Goal: Transaction & Acquisition: Purchase product/service

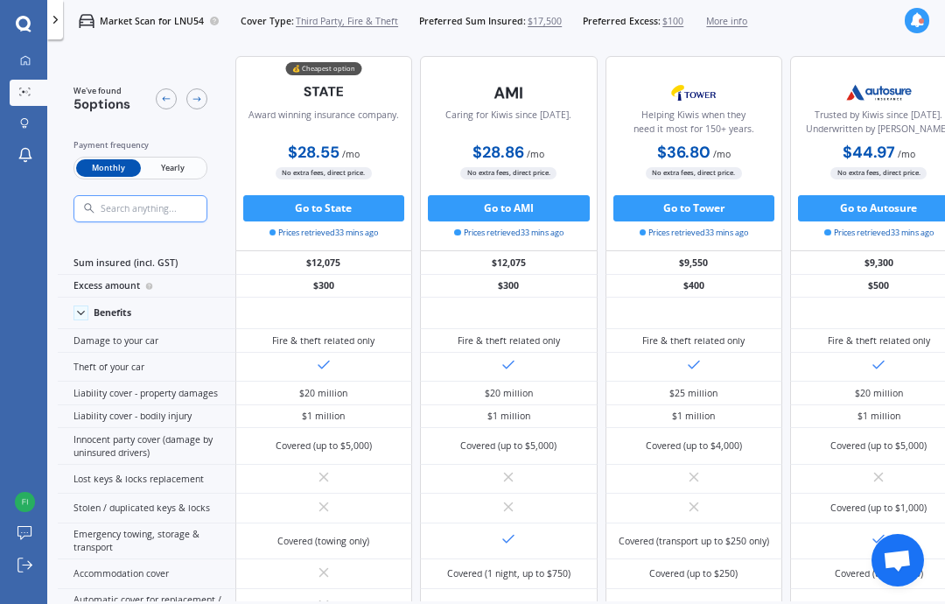
click at [398, 25] on span "Third Party, Fire & Theft" at bounding box center [347, 21] width 102 height 13
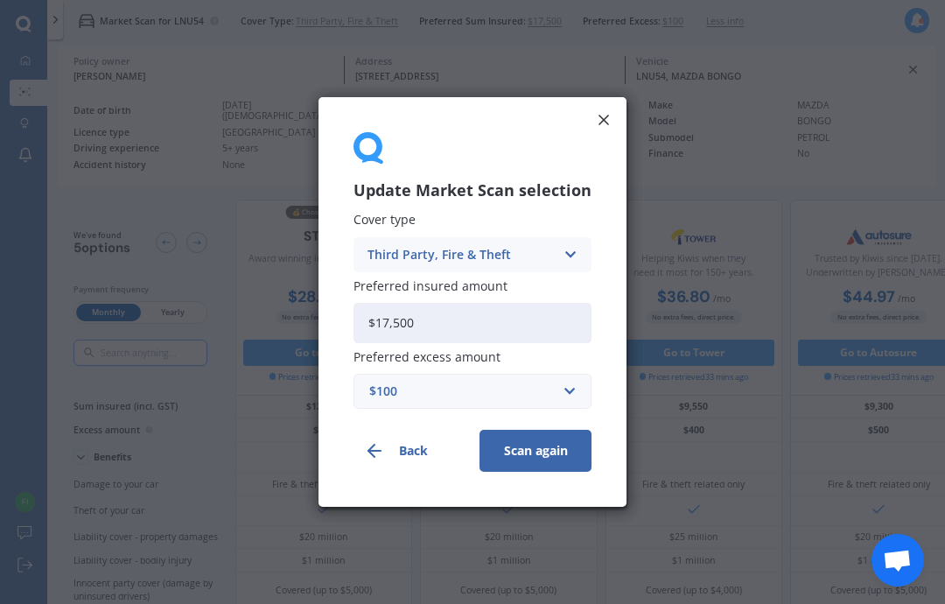
click at [411, 273] on div "Cover type Third Party, Fire & Theft Comprehensive Third Party, Fire & Theft Th…" at bounding box center [473, 311] width 238 height 196
click at [410, 247] on div "Third Party, Fire & Theft" at bounding box center [461, 254] width 187 height 19
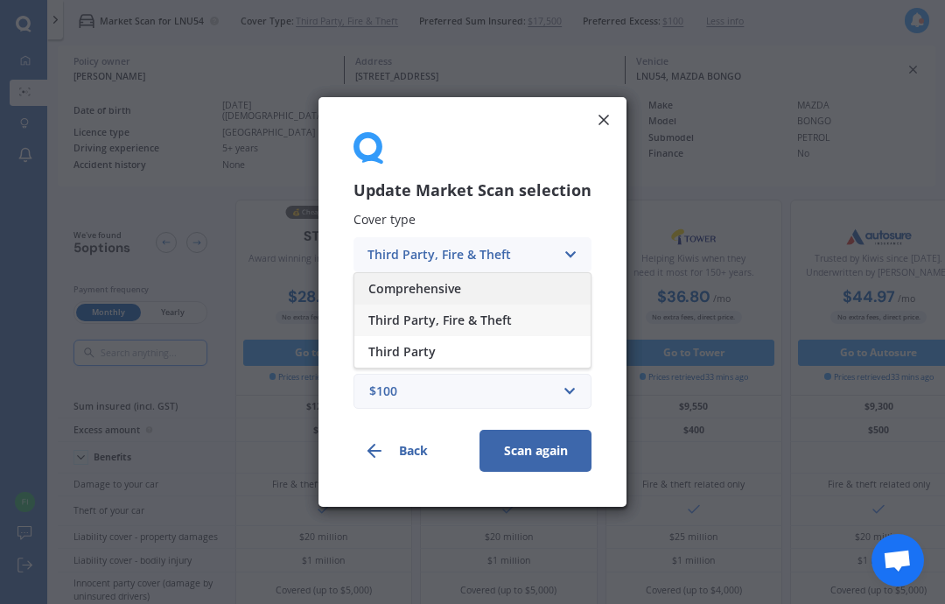
click at [414, 283] on span "Comprehensive" at bounding box center [414, 289] width 93 height 12
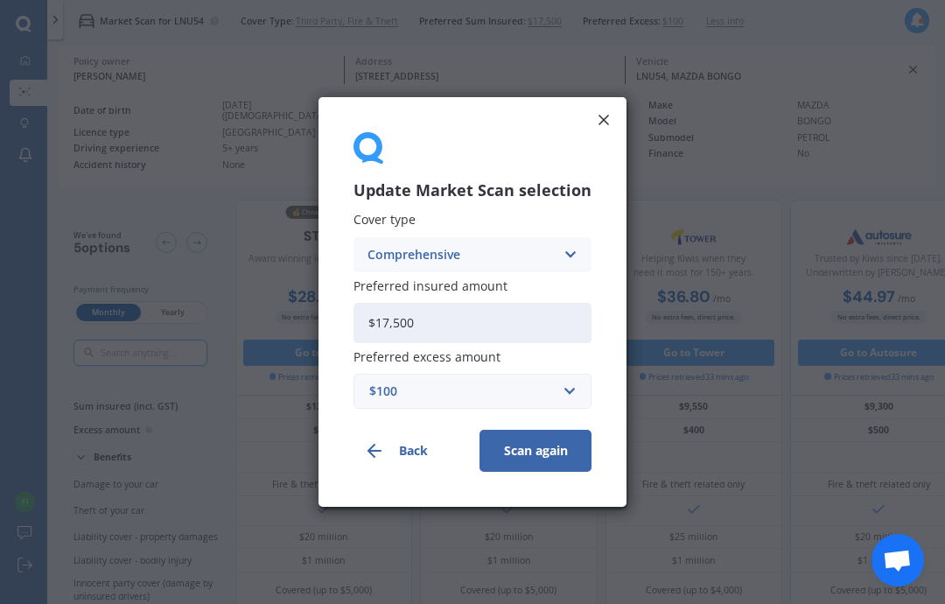
click at [536, 464] on button "Scan again" at bounding box center [536, 451] width 112 height 42
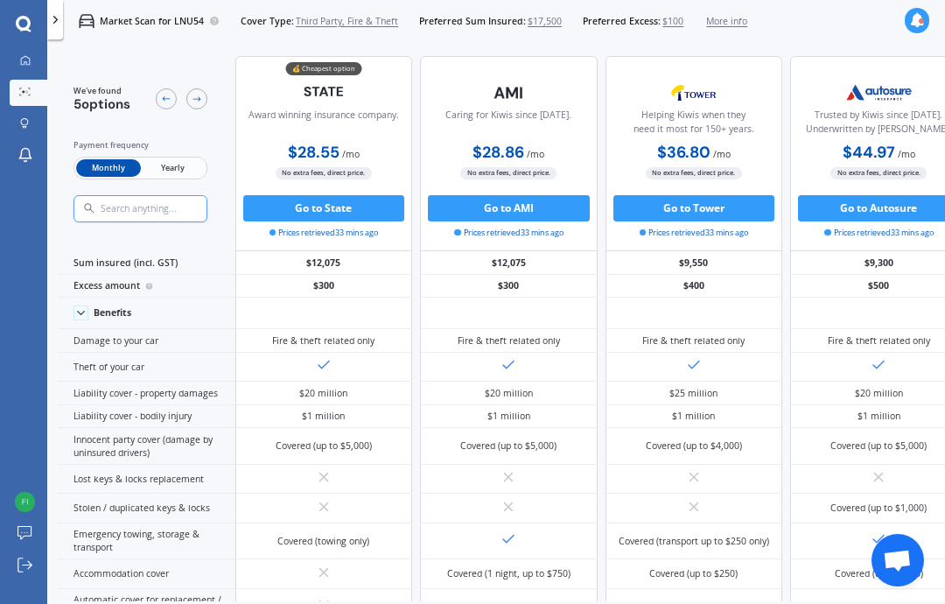
click at [442, 31] on div "Market Scan for LNU54 Cover Type: Third Party, Fire & Theft Preferred Sum Insur…" at bounding box center [405, 21] width 684 height 42
click at [398, 23] on span "Third Party, Fire & Theft" at bounding box center [347, 21] width 102 height 13
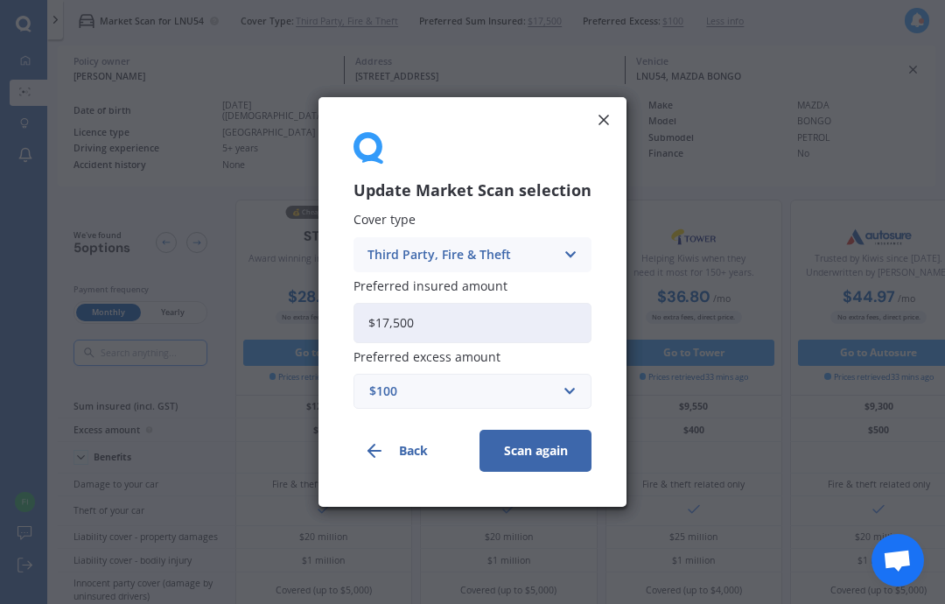
click at [382, 257] on div "Third Party, Fire & Theft" at bounding box center [461, 254] width 187 height 19
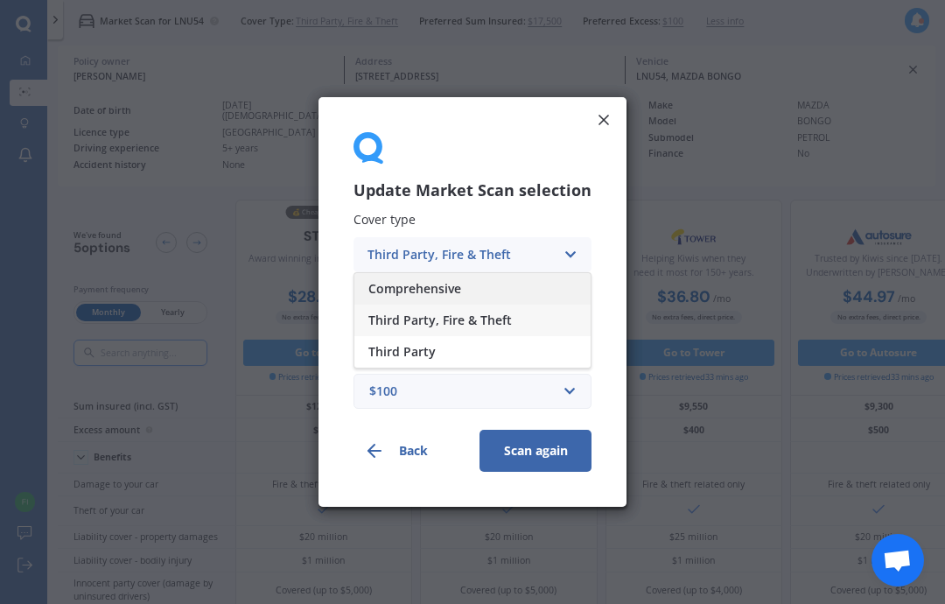
click at [389, 288] on span "Comprehensive" at bounding box center [414, 289] width 93 height 12
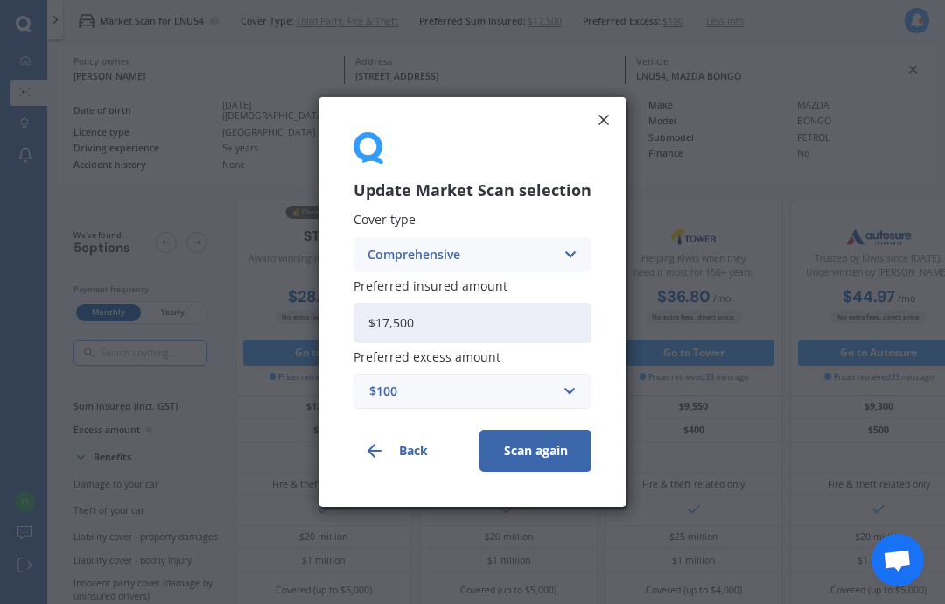
click at [522, 461] on button "Scan again" at bounding box center [536, 451] width 112 height 42
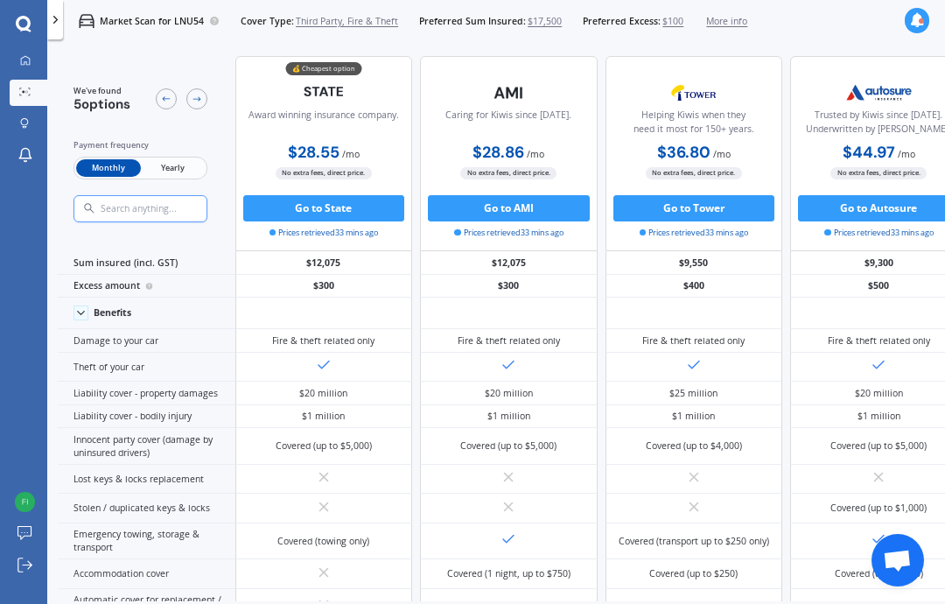
click at [370, 23] on span "Third Party, Fire & Theft" at bounding box center [347, 21] width 102 height 13
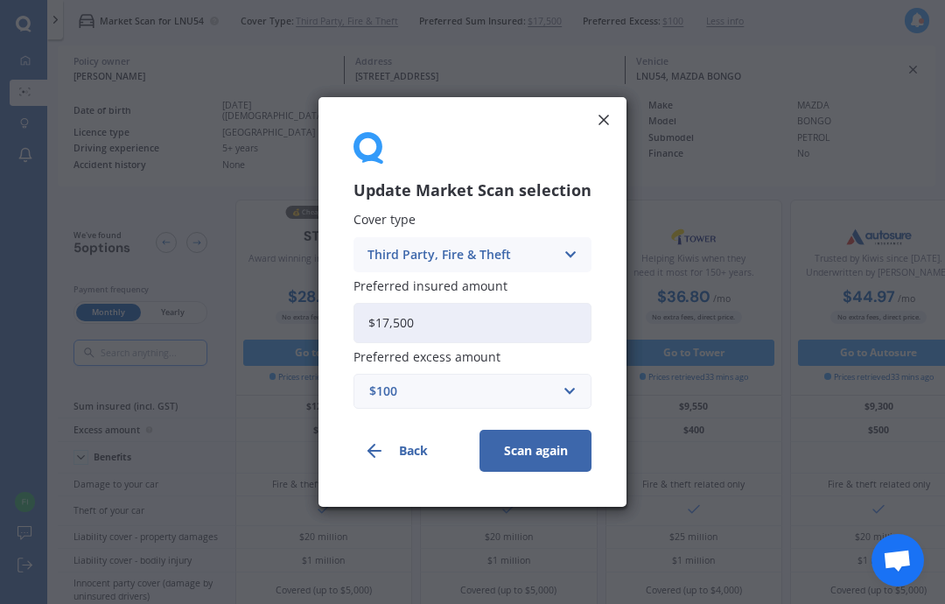
click at [395, 251] on div "Third Party, Fire & Theft" at bounding box center [461, 254] width 187 height 19
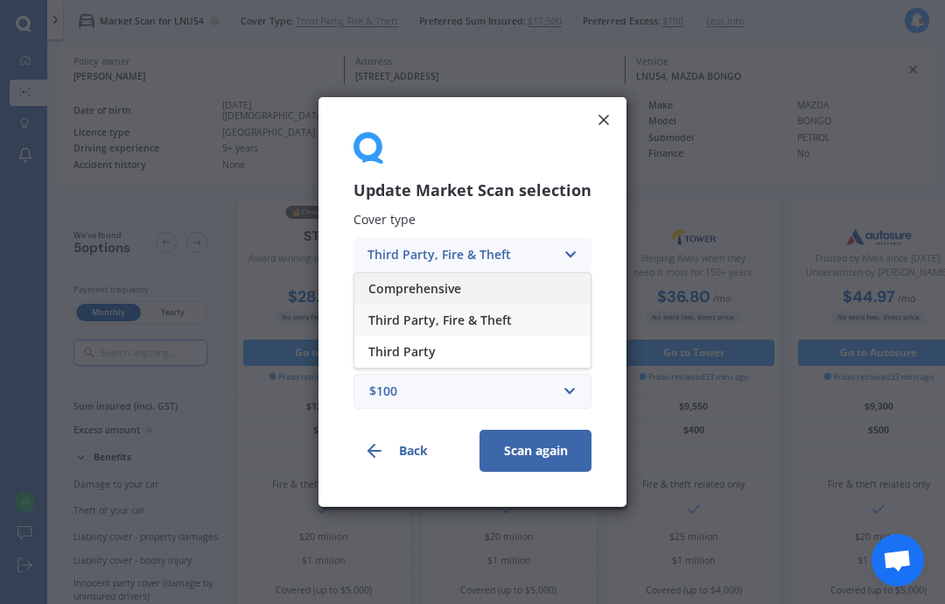
click at [417, 291] on span "Comprehensive" at bounding box center [414, 289] width 93 height 12
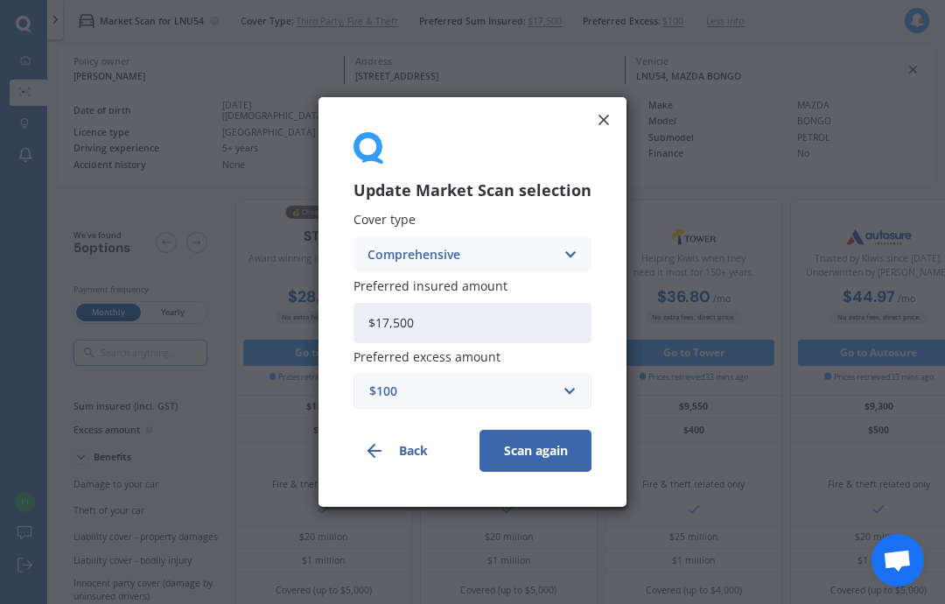
click at [417, 291] on span "Preferred insured amount" at bounding box center [431, 285] width 154 height 17
click at [417, 303] on input "$17,500" at bounding box center [473, 323] width 238 height 40
click at [415, 285] on span "Preferred insured amount" at bounding box center [431, 285] width 154 height 17
click at [415, 303] on input "$17,500" at bounding box center [473, 323] width 238 height 40
click at [415, 285] on span "Preferred insured amount" at bounding box center [431, 285] width 154 height 17
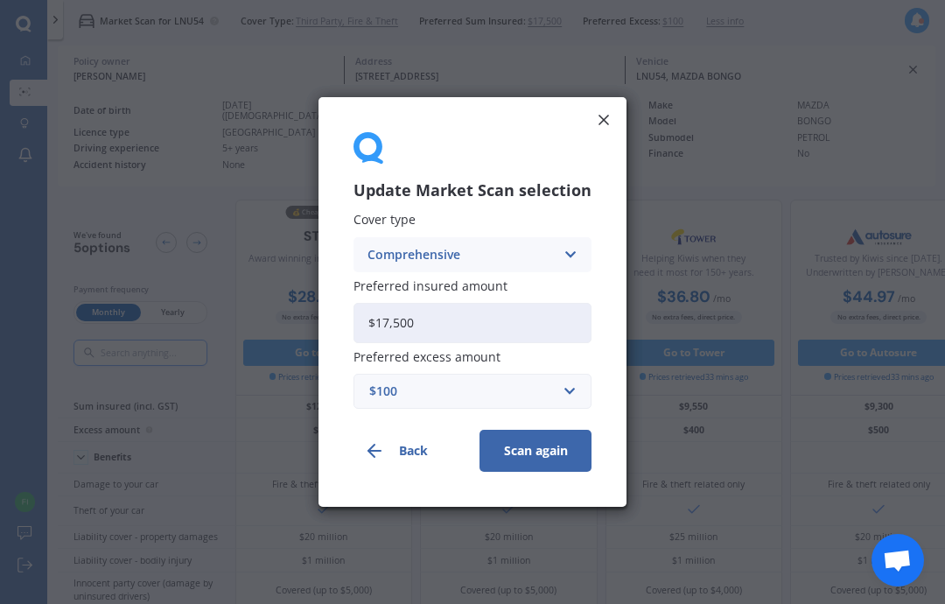
click at [415, 303] on input "$17,500" at bounding box center [473, 323] width 238 height 40
click at [415, 285] on span "Preferred insured amount" at bounding box center [431, 285] width 154 height 17
click at [415, 303] on input "$17,500" at bounding box center [473, 323] width 238 height 40
click at [557, 461] on button "Scan again" at bounding box center [536, 451] width 112 height 42
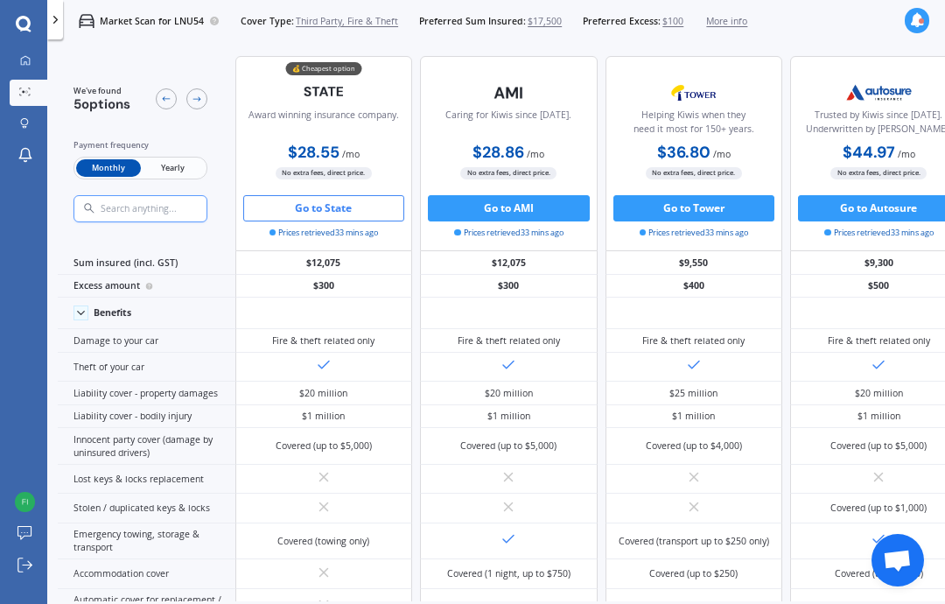
click at [276, 220] on button "Go to State" at bounding box center [324, 208] width 162 height 26
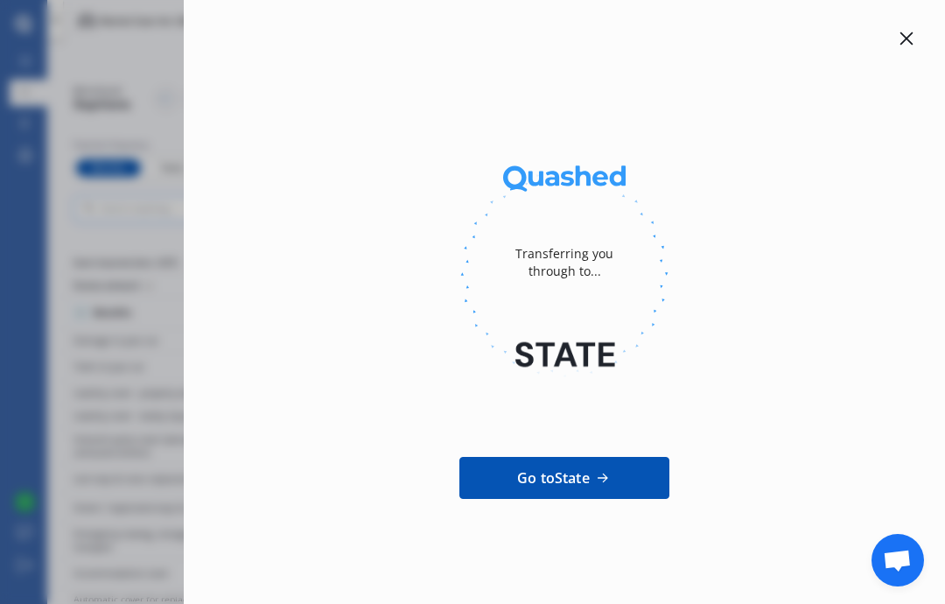
click at [596, 448] on div "Go to State" at bounding box center [564, 478] width 210 height 168
click at [592, 475] on link "Go to State" at bounding box center [564, 478] width 210 height 42
click at [908, 29] on div at bounding box center [906, 38] width 21 height 21
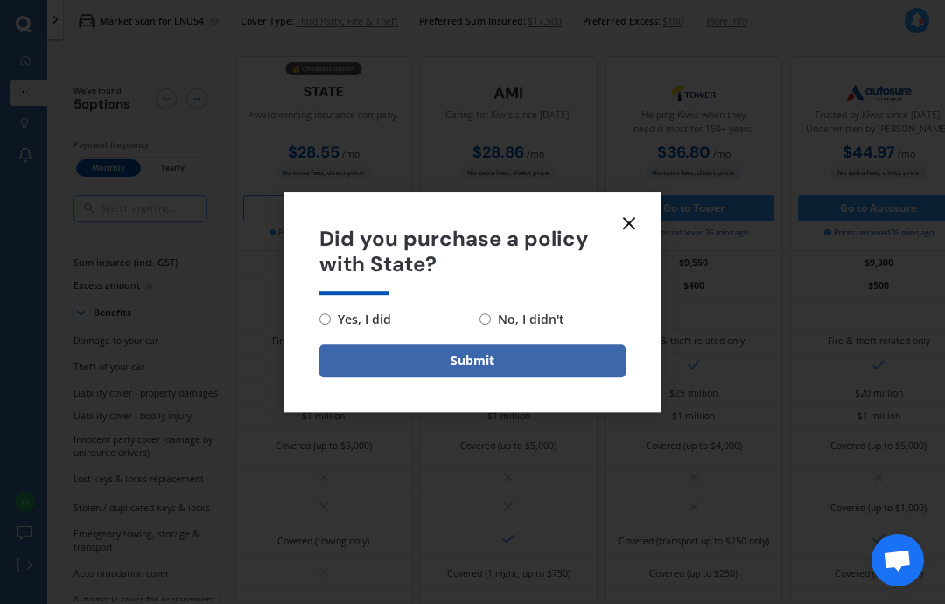
click at [491, 321] on input "No, I didn't" at bounding box center [485, 318] width 11 height 11
radio input "true"
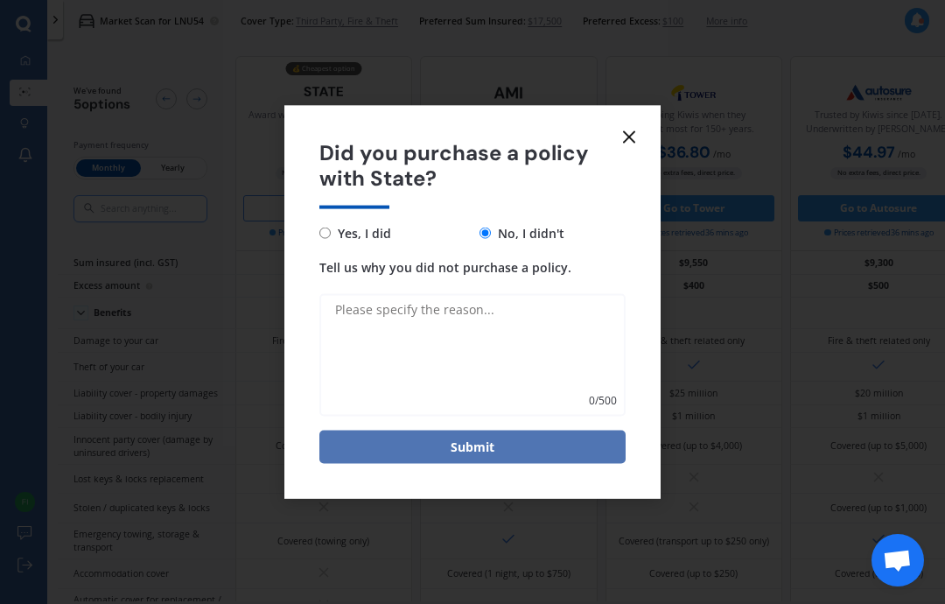
click at [521, 453] on button "Submit" at bounding box center [472, 446] width 306 height 33
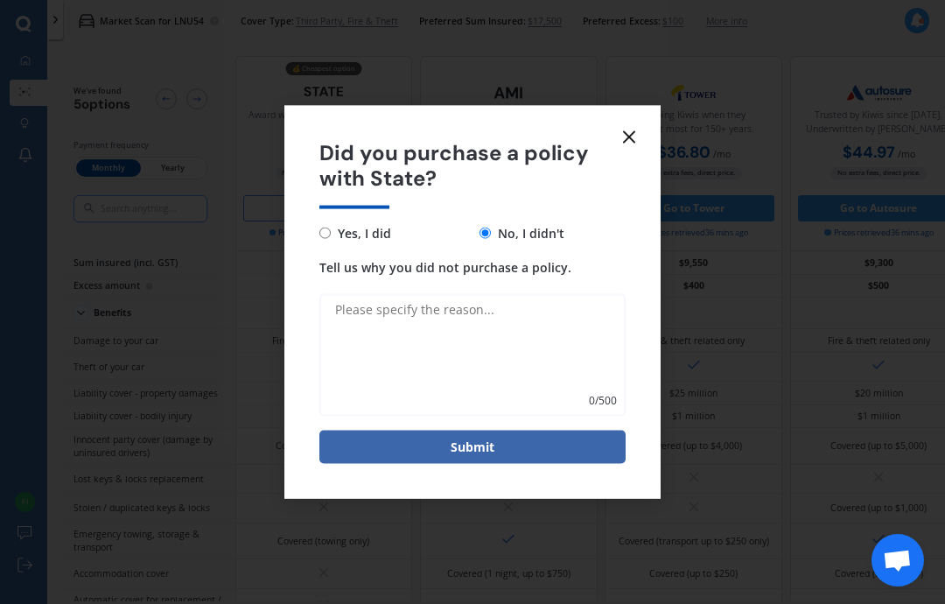
click at [634, 140] on icon at bounding box center [629, 137] width 21 height 21
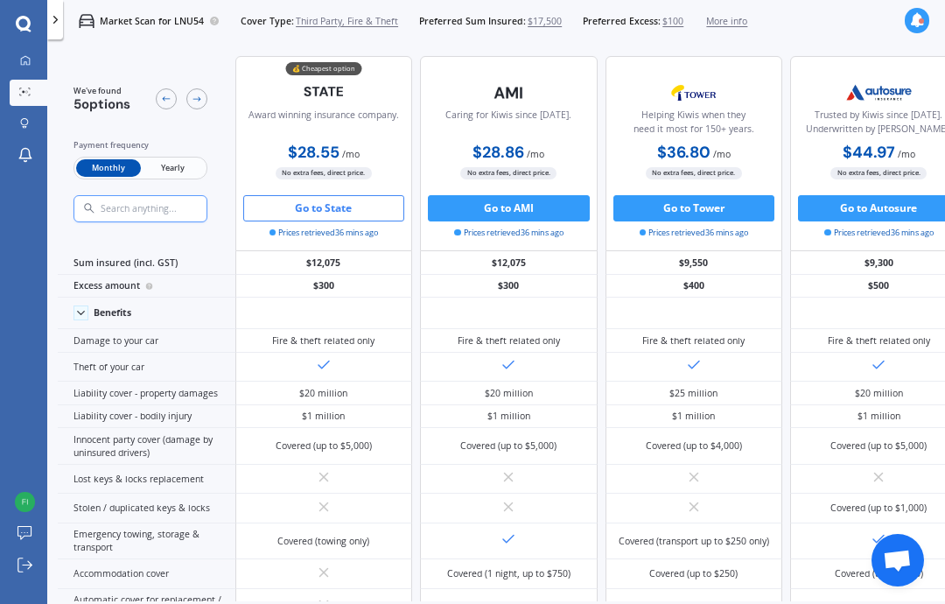
click at [378, 19] on span "Third Party, Fire & Theft" at bounding box center [347, 21] width 102 height 13
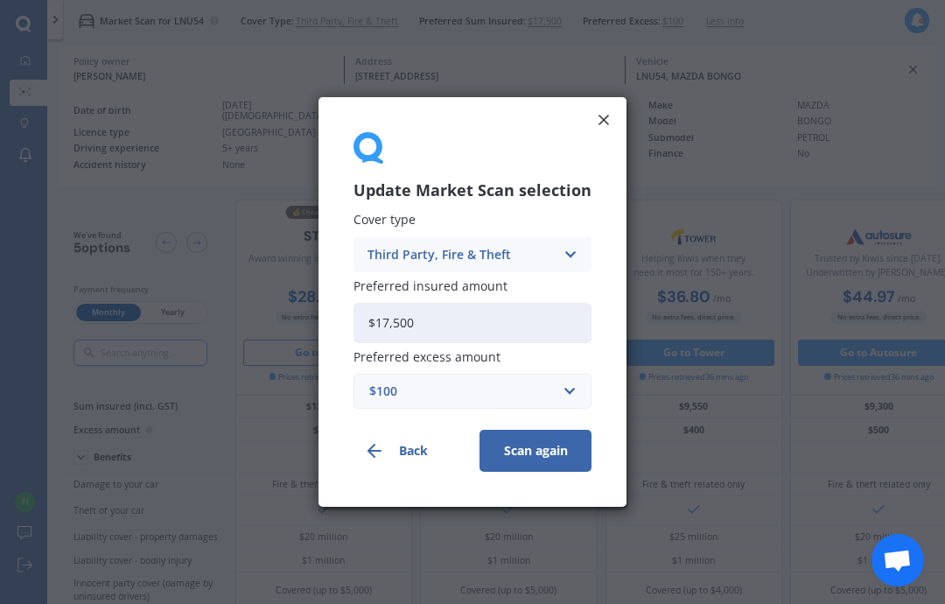
click at [421, 252] on div "Third Party, Fire & Theft" at bounding box center [461, 254] width 187 height 19
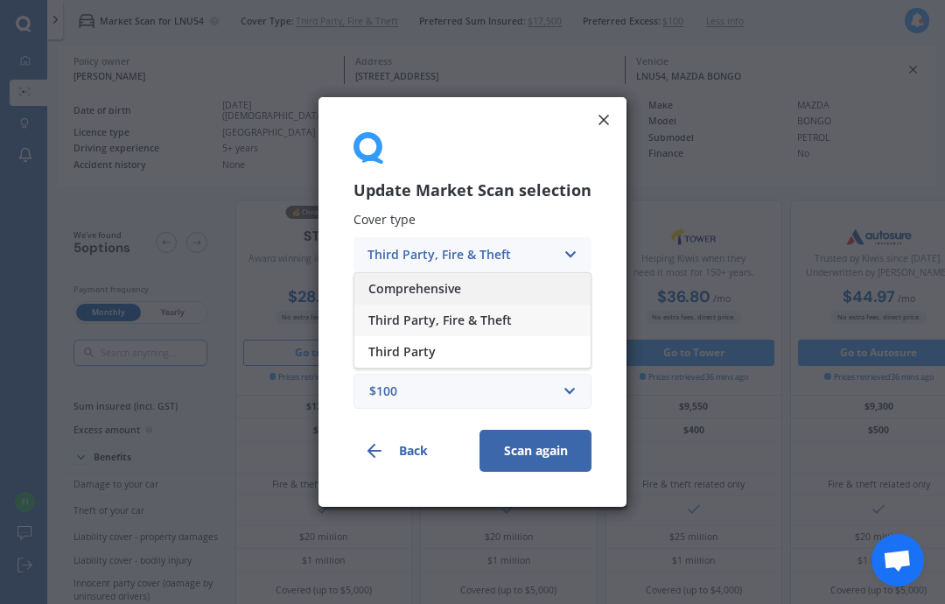
click at [421, 283] on span "Comprehensive" at bounding box center [414, 289] width 93 height 12
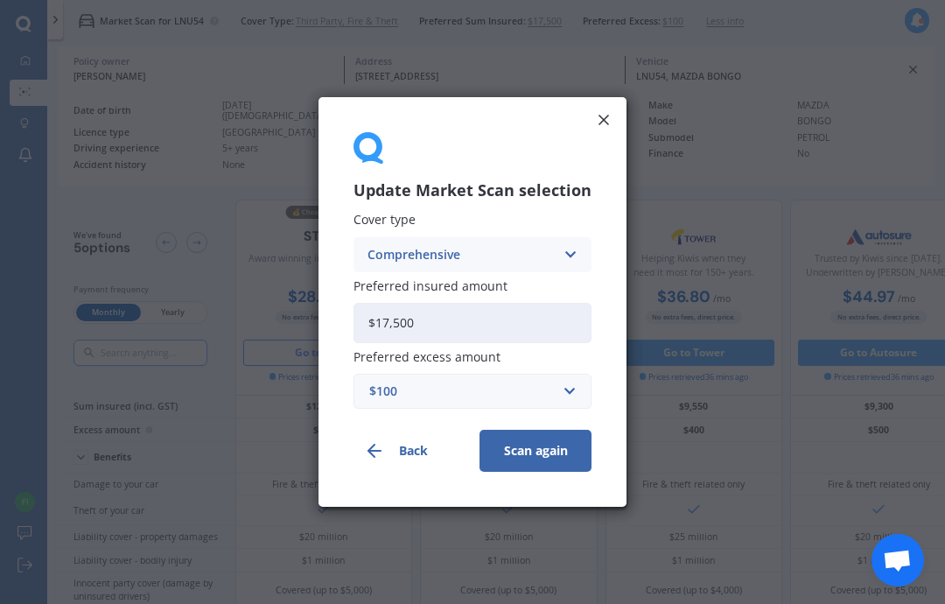
click at [422, 283] on span "Preferred insured amount" at bounding box center [431, 285] width 154 height 17
click at [422, 303] on input "$17,500" at bounding box center [473, 323] width 238 height 40
click at [420, 282] on span "Preferred insured amount" at bounding box center [431, 285] width 154 height 17
click at [420, 303] on input "$17,500" at bounding box center [473, 323] width 238 height 40
click at [422, 285] on span "Preferred insured amount" at bounding box center [431, 285] width 154 height 17
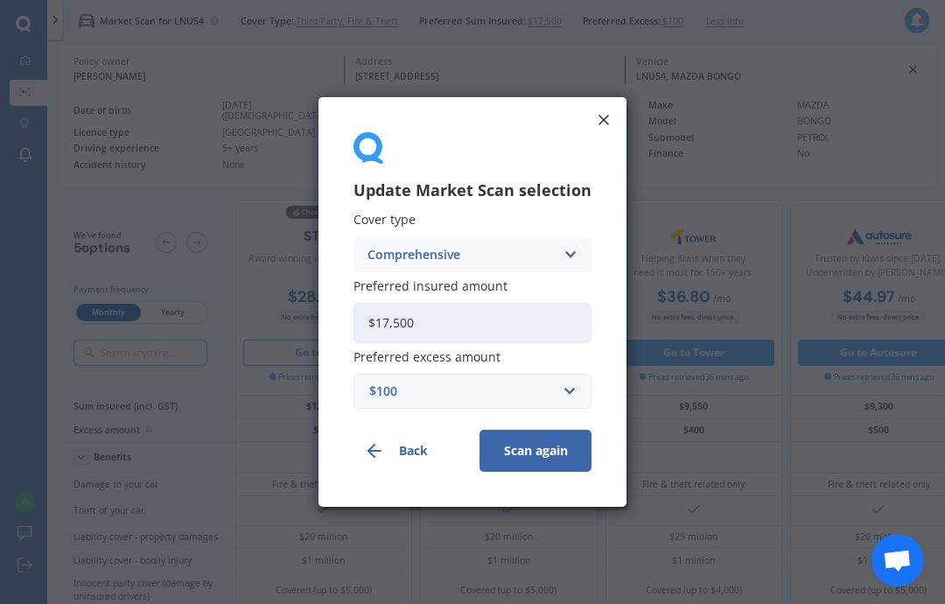
click at [422, 303] on input "$17,500" at bounding box center [473, 323] width 238 height 40
click at [422, 285] on span "Preferred insured amount" at bounding box center [431, 285] width 154 height 17
click at [422, 303] on input "$17,500" at bounding box center [473, 323] width 238 height 40
click at [551, 456] on button "Scan again" at bounding box center [536, 451] width 112 height 42
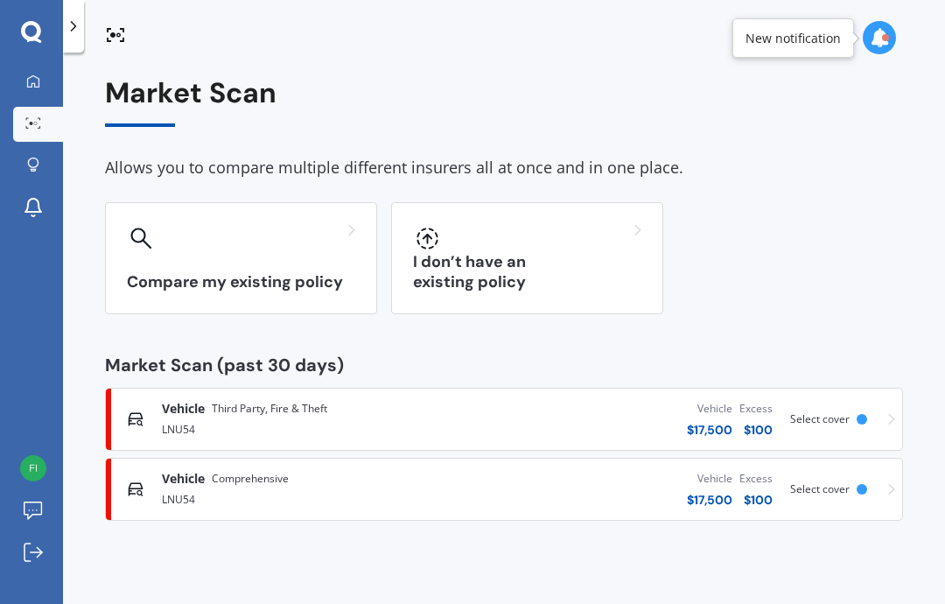
click at [405, 495] on div "LNU54" at bounding box center [307, 497] width 290 height 21
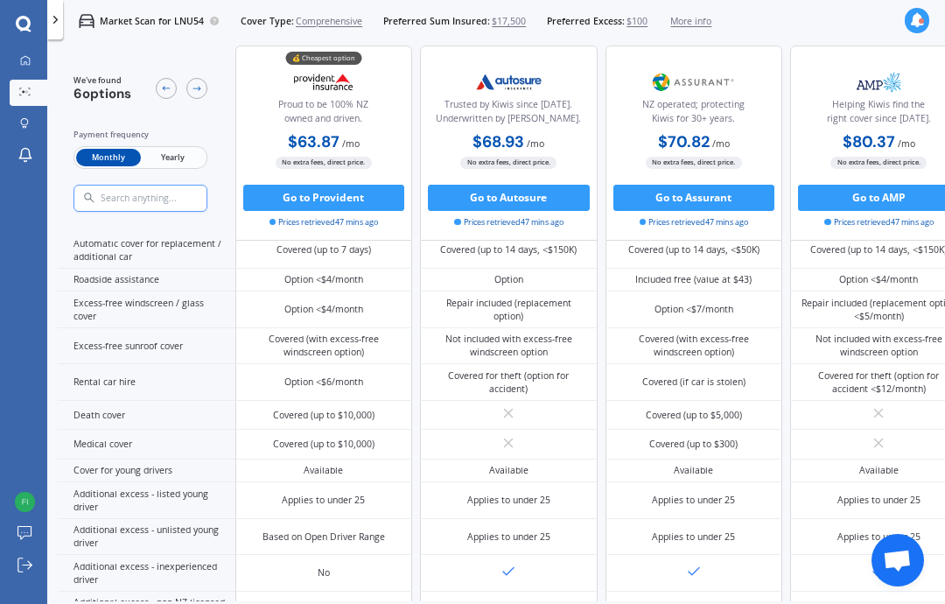
scroll to position [987, 0]
